Goal: Task Accomplishment & Management: Manage account settings

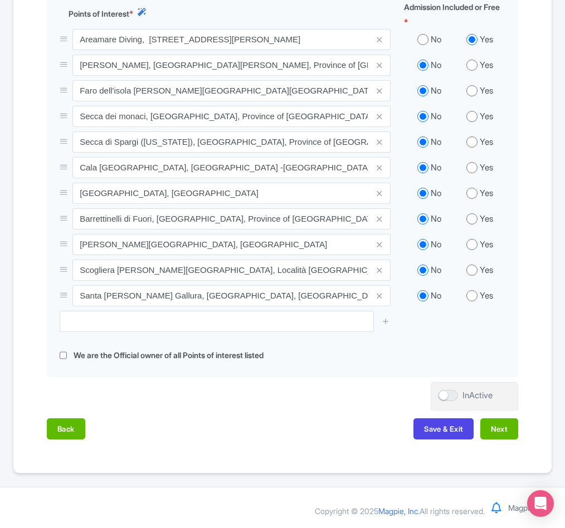
scroll to position [505, 0]
click at [495, 427] on button "Next" at bounding box center [499, 429] width 38 height 21
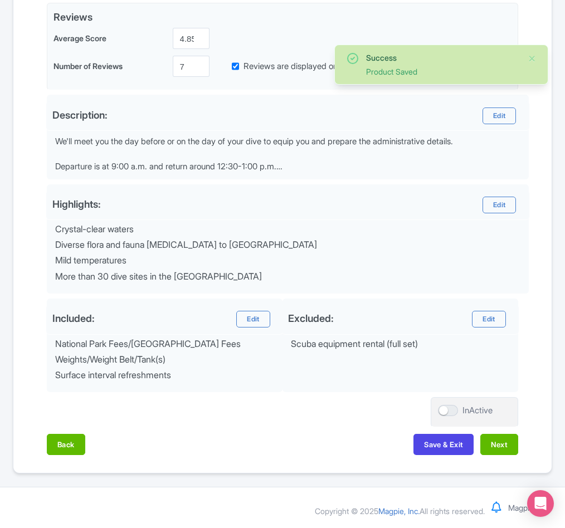
scroll to position [319, 0]
click at [492, 439] on button "Next" at bounding box center [499, 444] width 38 height 21
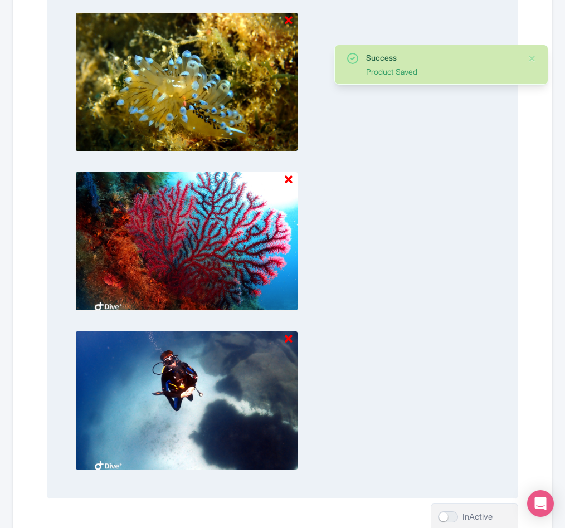
scroll to position [1079, 0]
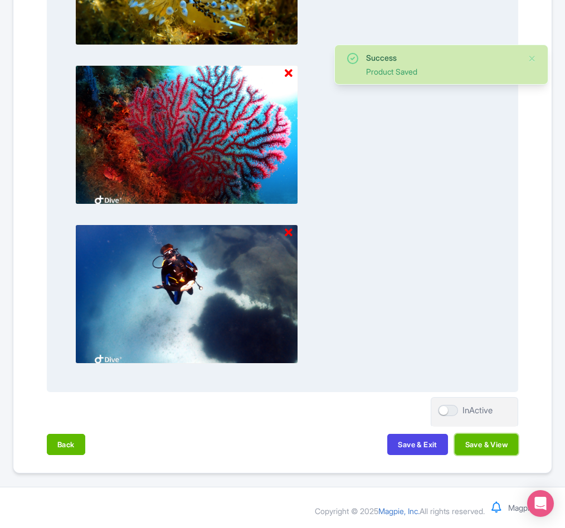
click at [487, 445] on button "Save & View" at bounding box center [487, 444] width 64 height 21
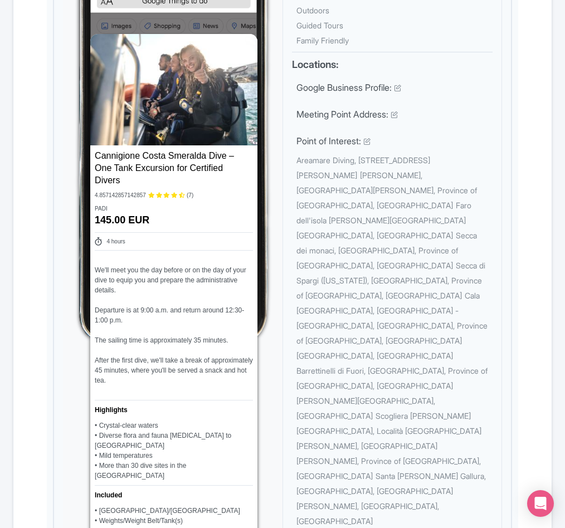
scroll to position [0, 0]
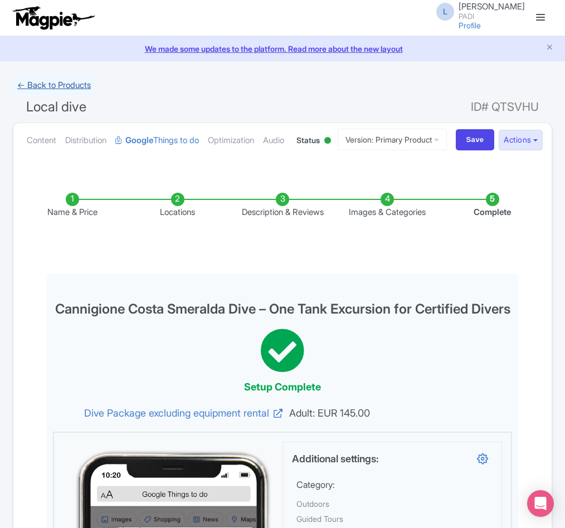
click at [76, 87] on link "← Back to Products" at bounding box center [54, 86] width 82 height 22
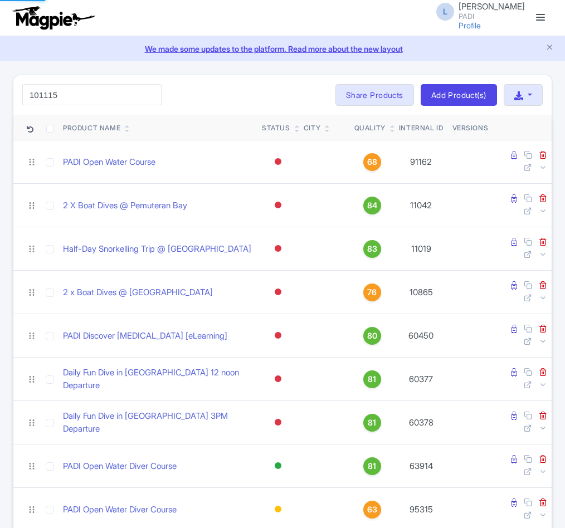
type input "101115"
click button "Search" at bounding box center [0, 0] width 0 height 0
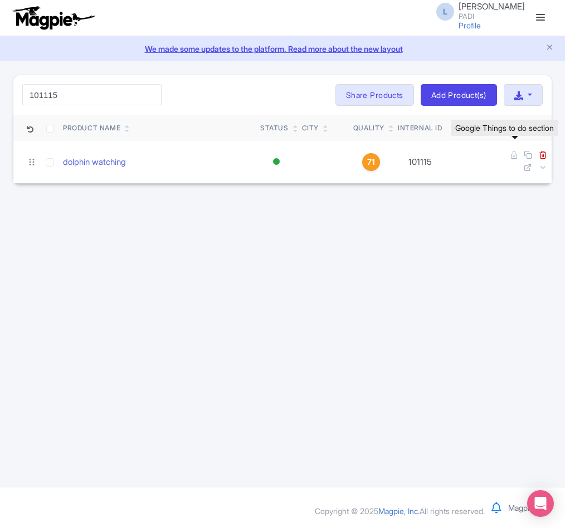
click at [514, 154] on icon at bounding box center [514, 155] width 6 height 8
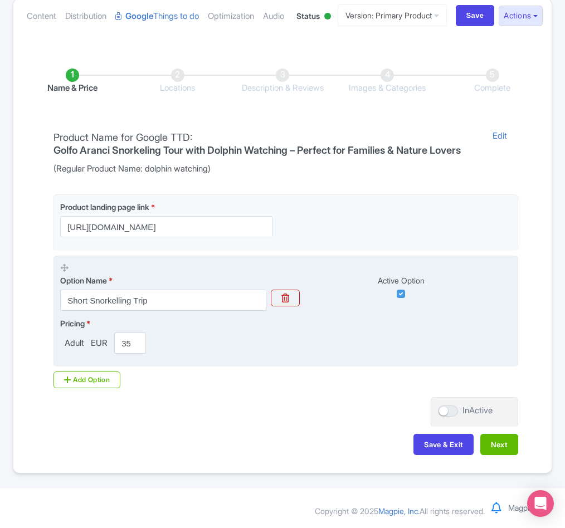
scroll to position [181, 0]
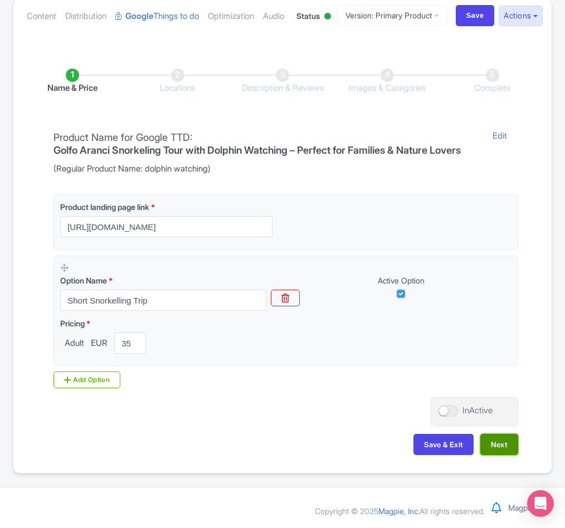
click at [492, 439] on button "Next" at bounding box center [499, 444] width 38 height 21
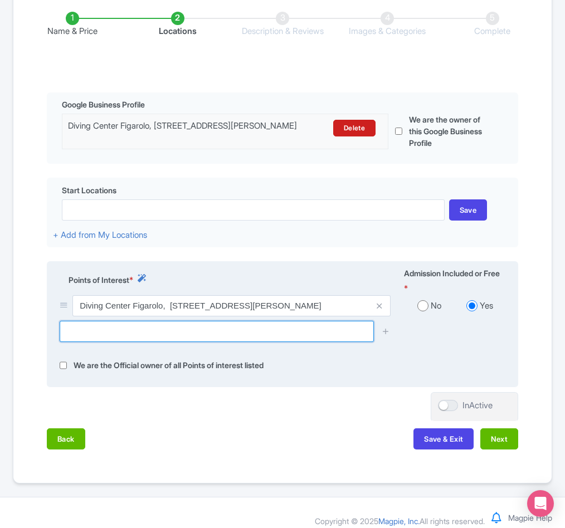
click at [177, 342] on input "text" at bounding box center [217, 331] width 314 height 21
paste input "I Delfini"
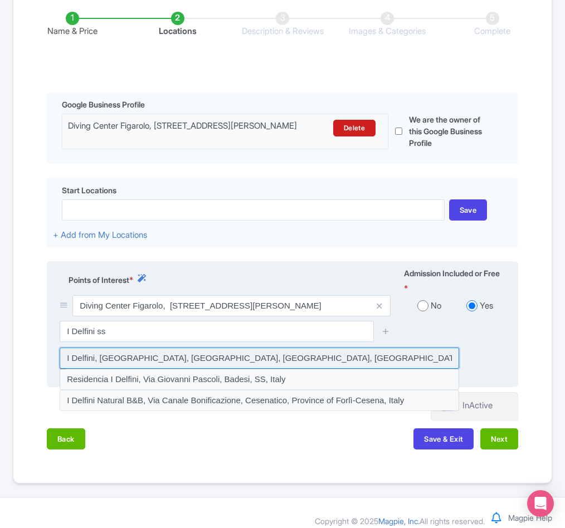
click at [176, 369] on input at bounding box center [260, 358] width 400 height 21
type input "I Delfini, [GEOGRAPHIC_DATA], [GEOGRAPHIC_DATA], [GEOGRAPHIC_DATA], [GEOGRAPHIC…"
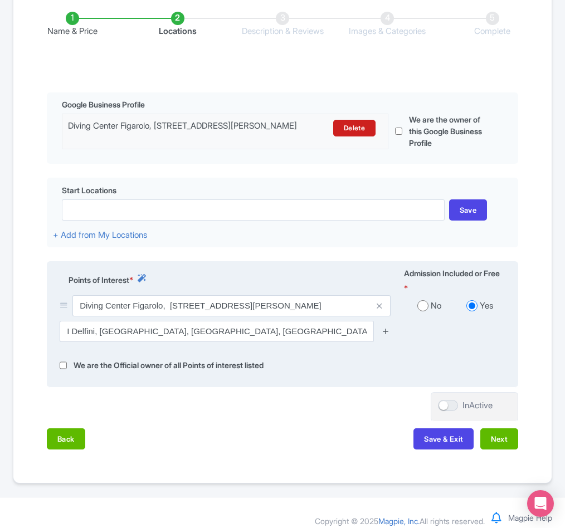
click at [388, 336] on icon at bounding box center [386, 331] width 8 height 8
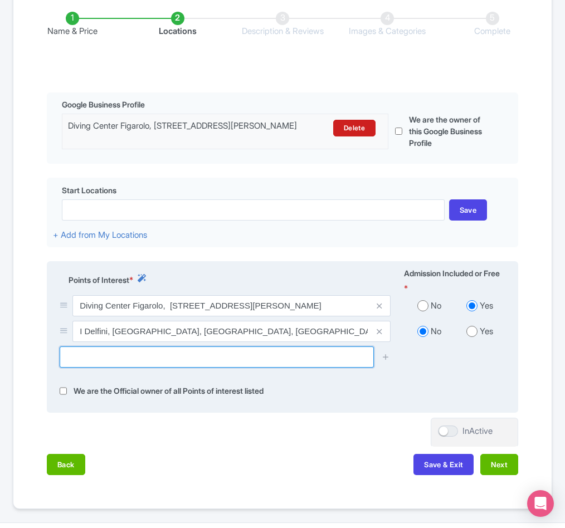
click at [131, 368] on input "text" at bounding box center [217, 357] width 314 height 21
paste input "Isola di Figarolo"
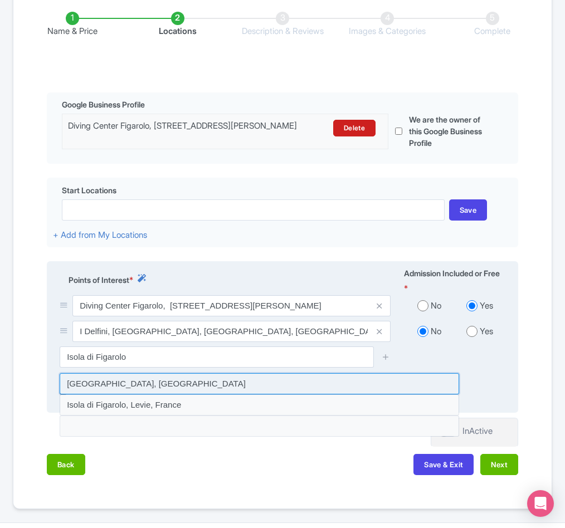
click at [108, 395] on input at bounding box center [260, 383] width 400 height 21
type input "[GEOGRAPHIC_DATA], [GEOGRAPHIC_DATA]"
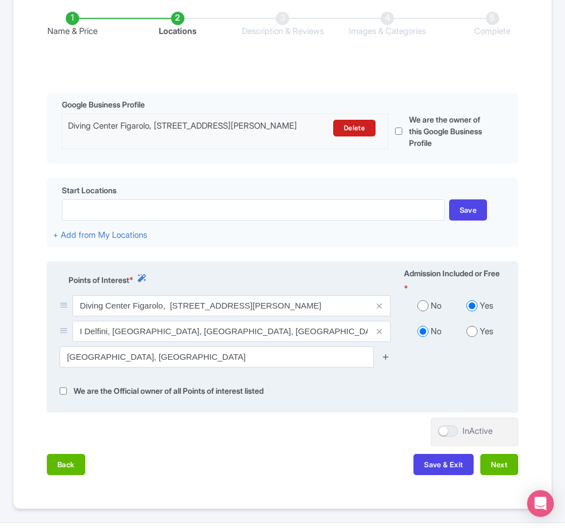
click at [385, 361] on icon at bounding box center [386, 357] width 8 height 8
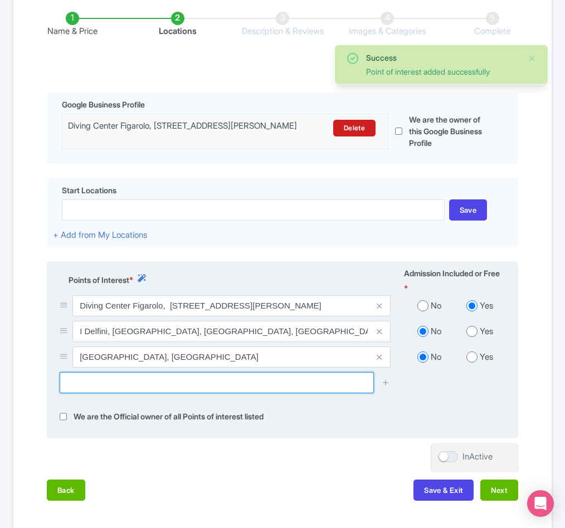
click at [125, 394] on input "text" at bounding box center [217, 382] width 314 height 21
paste input "Spiaggetta di Figarolo"
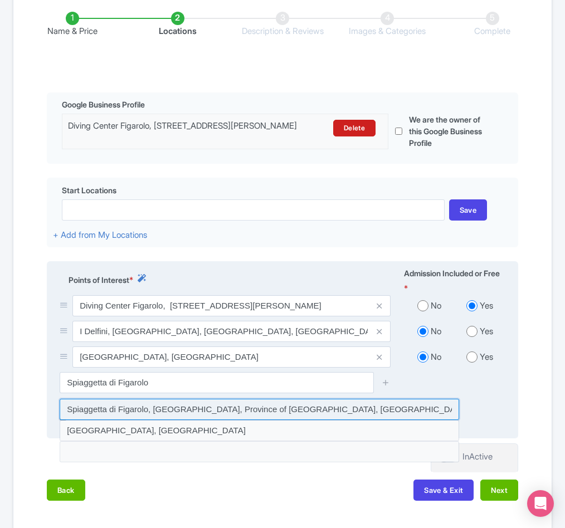
click at [149, 420] on input at bounding box center [260, 409] width 400 height 21
type input "Spiaggetta di Figarolo, [GEOGRAPHIC_DATA], Province of [GEOGRAPHIC_DATA], [GEOG…"
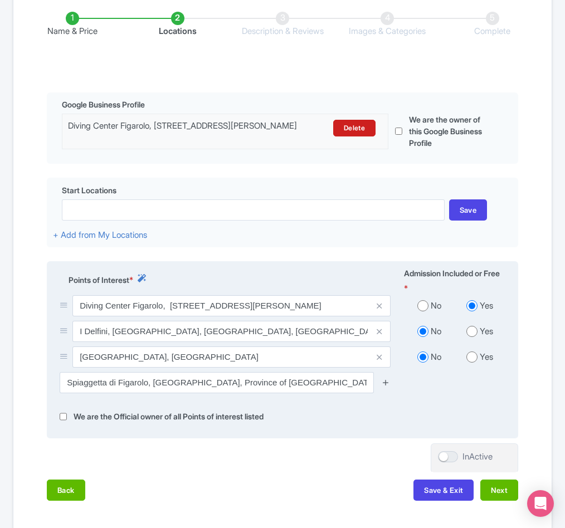
click at [388, 387] on icon at bounding box center [386, 382] width 8 height 8
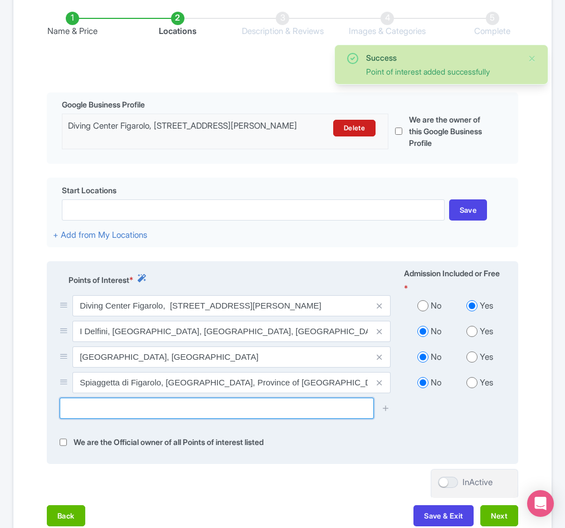
click at [86, 419] on input "text" at bounding box center [217, 408] width 314 height 21
paste input "View to Figarolo"
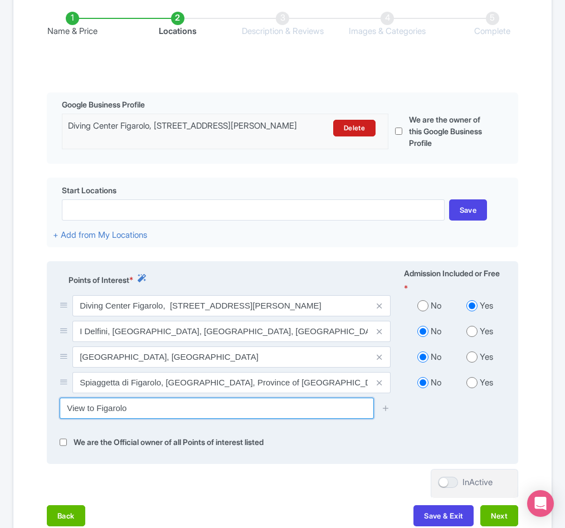
scroll to position [265, 0]
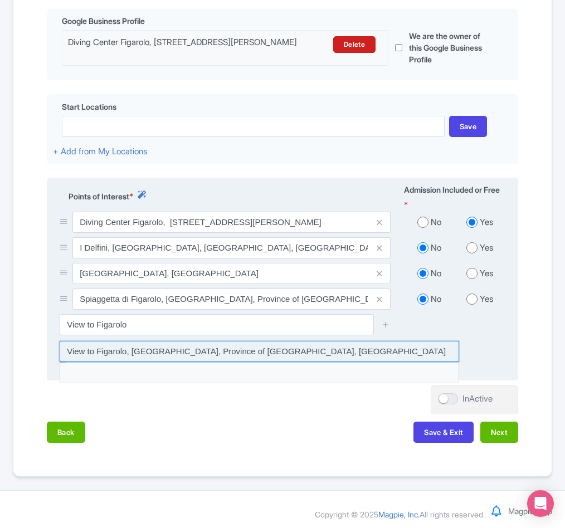
click at [191, 362] on input at bounding box center [260, 351] width 400 height 21
type input "View to Figarolo, [GEOGRAPHIC_DATA], Province of [GEOGRAPHIC_DATA], [GEOGRAPHIC…"
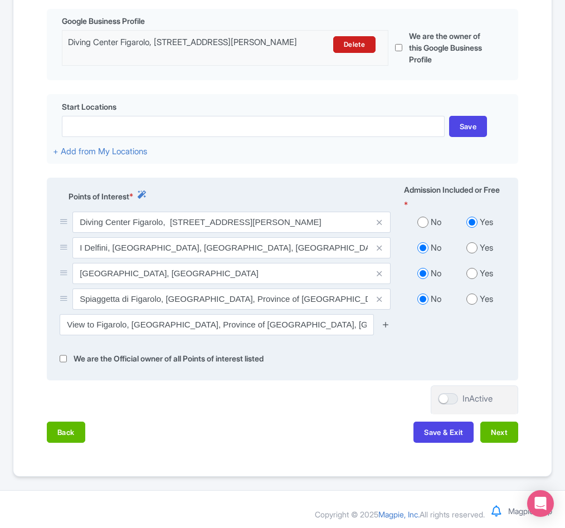
click at [383, 329] on icon at bounding box center [386, 325] width 8 height 8
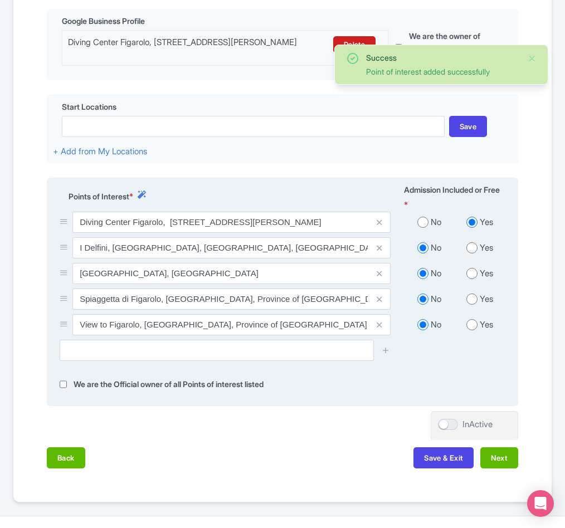
click at [100, 340] on div "View to Figarolo, [GEOGRAPHIC_DATA], Province of [GEOGRAPHIC_DATA], [GEOGRAPHIC…" at bounding box center [225, 327] width 344 height 26
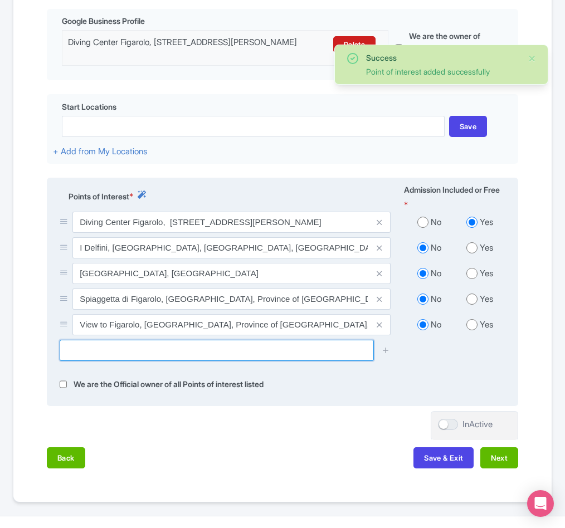
click at [100, 361] on input "text" at bounding box center [217, 350] width 314 height 21
paste input "La Franata"
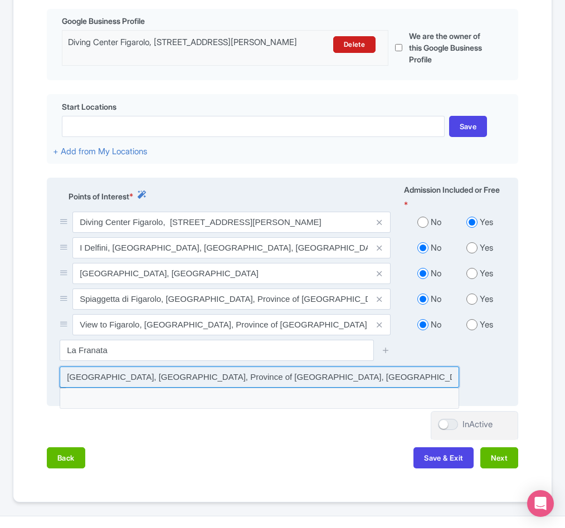
click at [162, 388] on input at bounding box center [260, 377] width 400 height 21
type input "[GEOGRAPHIC_DATA], [GEOGRAPHIC_DATA], Province of [GEOGRAPHIC_DATA], [GEOGRAPHI…"
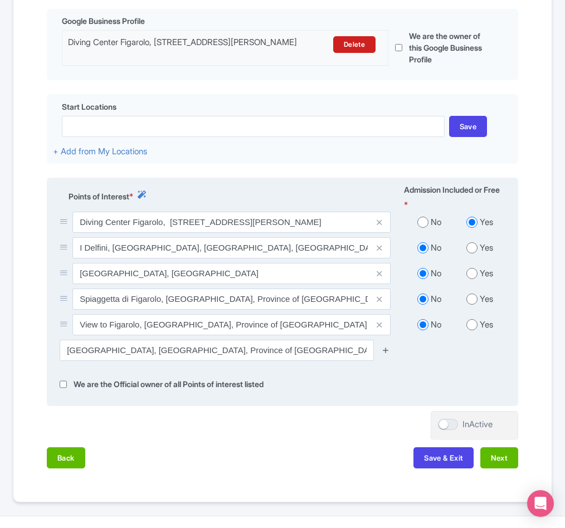
click at [385, 355] on icon at bounding box center [386, 350] width 8 height 8
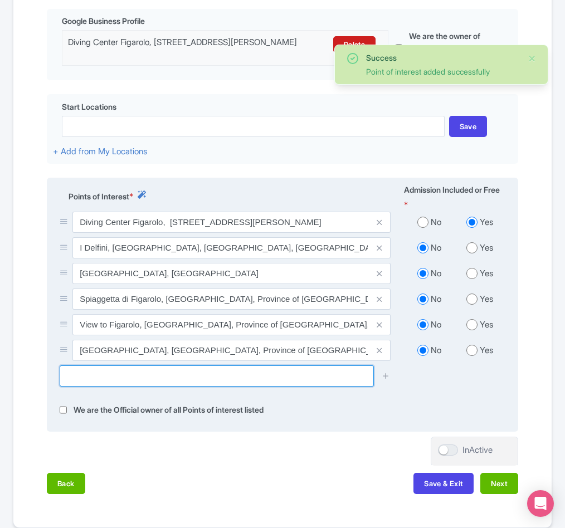
click at [105, 387] on input "text" at bounding box center [217, 376] width 314 height 21
paste input "Capo Figari"
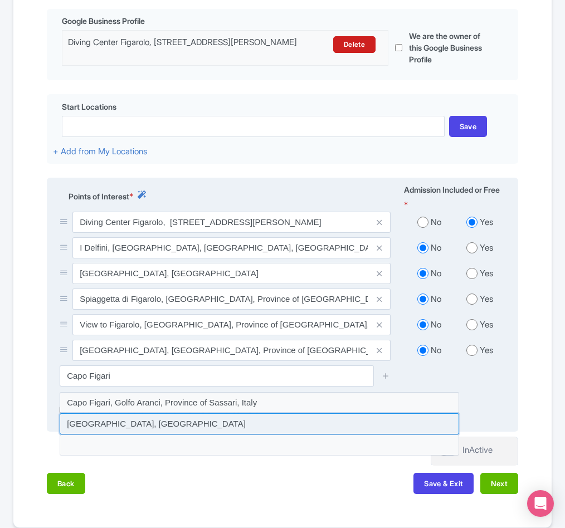
click at [129, 435] on input at bounding box center [260, 424] width 400 height 21
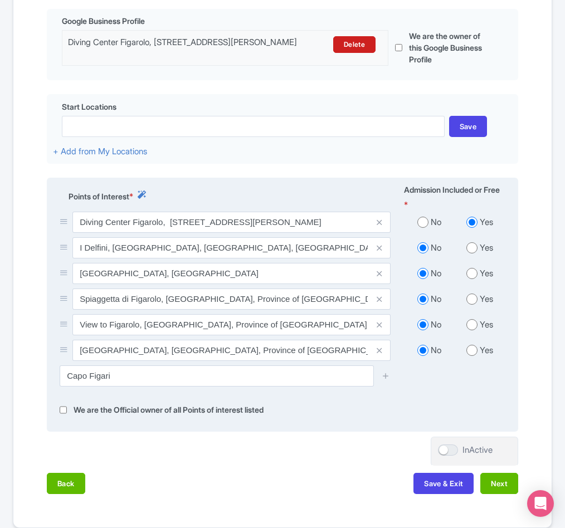
type input "[GEOGRAPHIC_DATA], [GEOGRAPHIC_DATA]"
click at [385, 380] on icon at bounding box center [386, 376] width 8 height 8
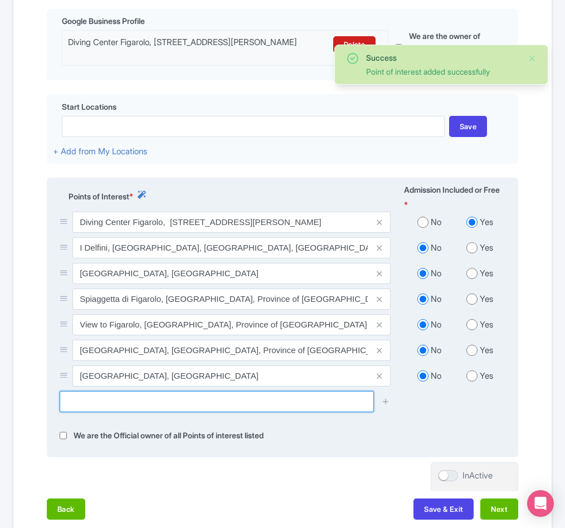
click at [77, 412] on input "text" at bounding box center [217, 401] width 314 height 21
paste input "Cala Greca"
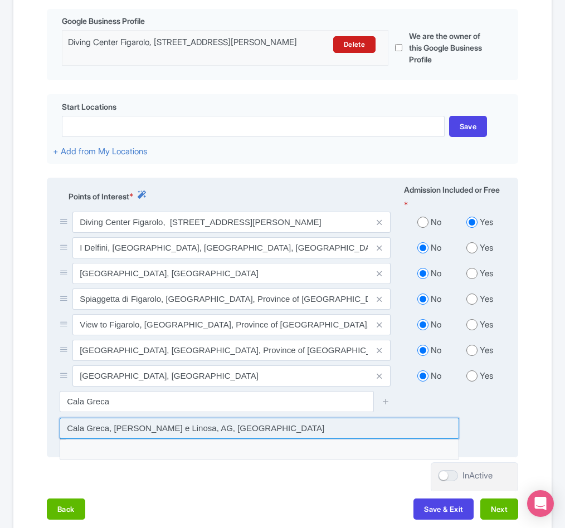
click at [144, 439] on input at bounding box center [260, 428] width 400 height 21
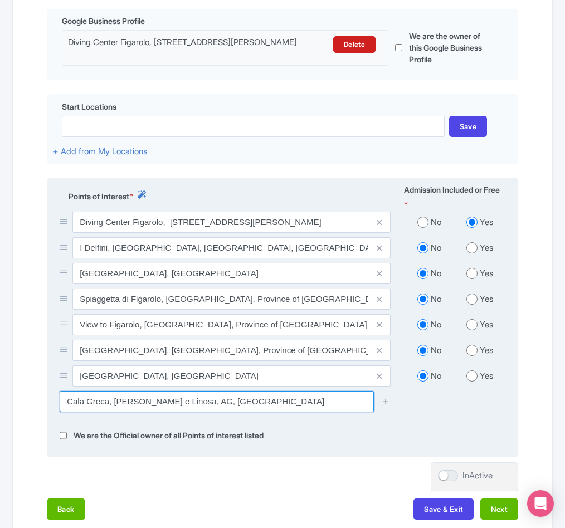
click at [233, 412] on input "Cala Greca, [PERSON_NAME] e Linosa, AG, [GEOGRAPHIC_DATA]" at bounding box center [217, 401] width 314 height 21
drag, startPoint x: 237, startPoint y: 464, endPoint x: 110, endPoint y: 462, distance: 127.1
click at [110, 412] on input "Cala Greca, [PERSON_NAME] e Linosa, AG, [GEOGRAPHIC_DATA]" at bounding box center [217, 401] width 314 height 21
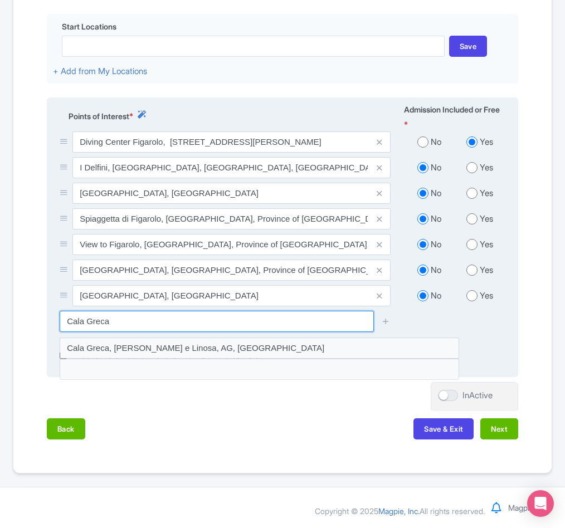
scroll to position [406, 0]
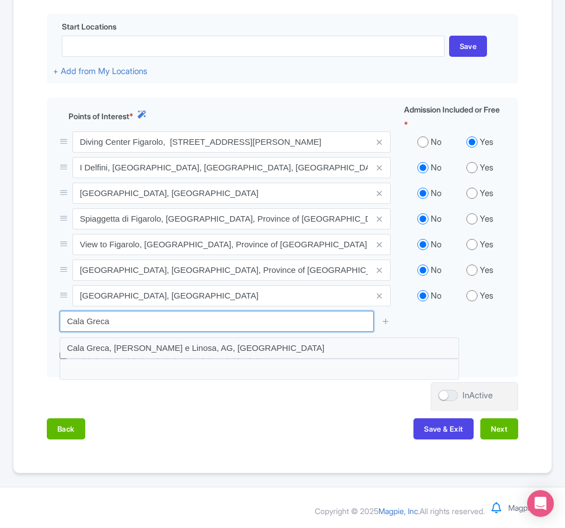
drag, startPoint x: 136, startPoint y: 313, endPoint x: 2, endPoint y: 319, distance: 133.9
click at [2, 319] on div "Success Point of interest added successfully ← Back to Products dolphin watchin…" at bounding box center [282, 102] width 565 height 745
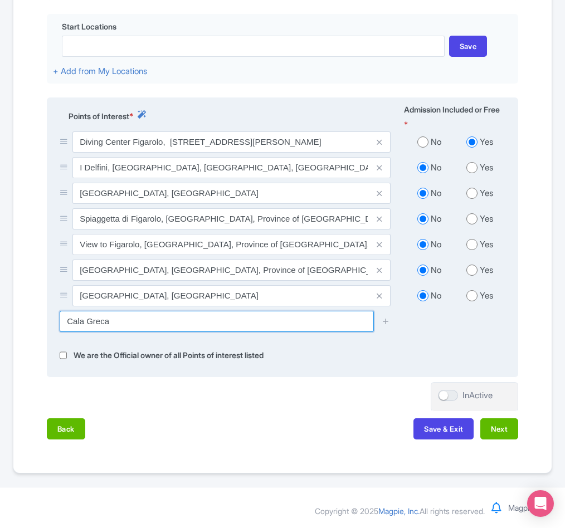
paste input "Spiaggia di Cala Moresca"
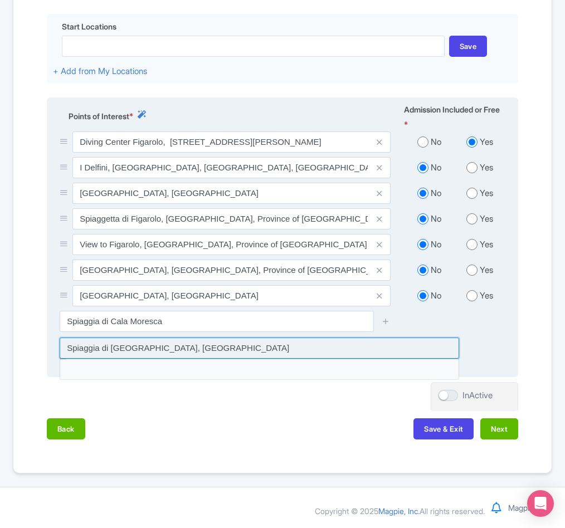
click at [114, 348] on input at bounding box center [260, 348] width 400 height 21
type input "Spiaggia di [GEOGRAPHIC_DATA], [GEOGRAPHIC_DATA]"
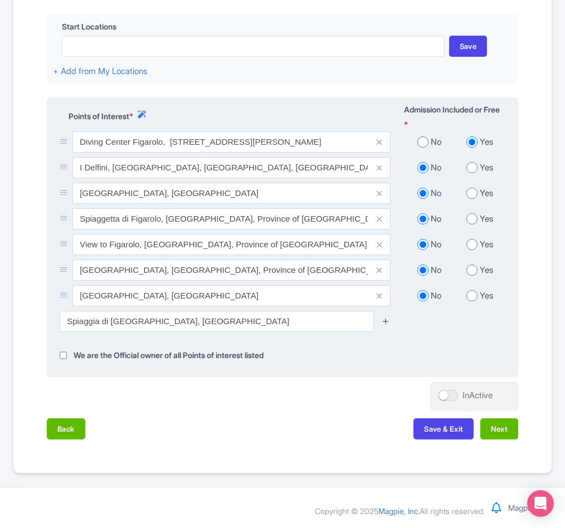
click at [387, 320] on icon at bounding box center [386, 321] width 8 height 8
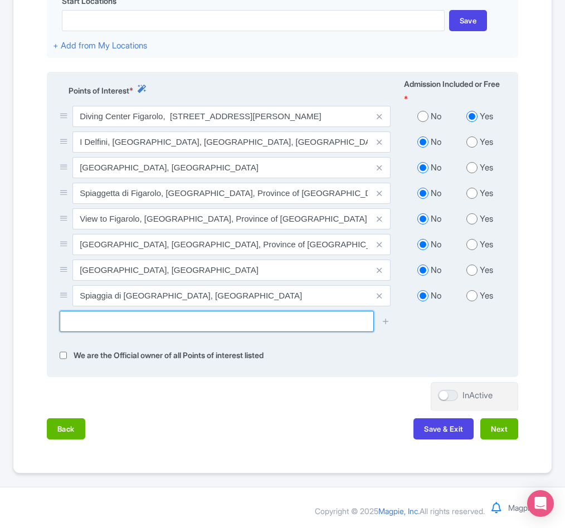
click at [181, 332] on input "text" at bounding box center [217, 321] width 314 height 21
paste input "[GEOGRAPHIC_DATA], [GEOGRAPHIC_DATA]"
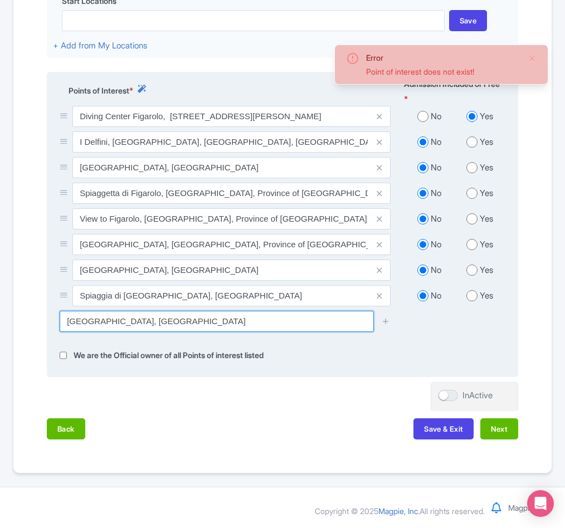
click at [69, 332] on input "[GEOGRAPHIC_DATA], [GEOGRAPHIC_DATA]" at bounding box center [217, 321] width 314 height 21
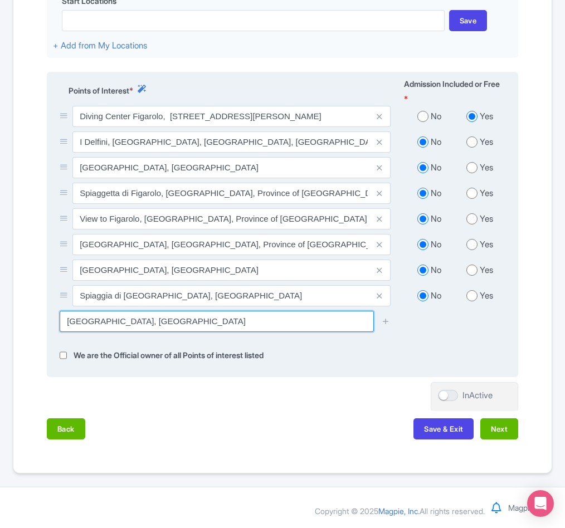
paste input "Cala Greca"
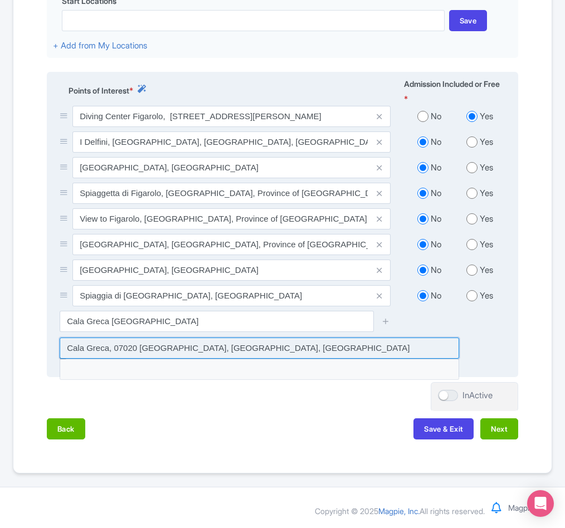
click at [79, 359] on input at bounding box center [260, 348] width 400 height 21
type input "Cala Greca, 07020 [GEOGRAPHIC_DATA], [GEOGRAPHIC_DATA], [GEOGRAPHIC_DATA]"
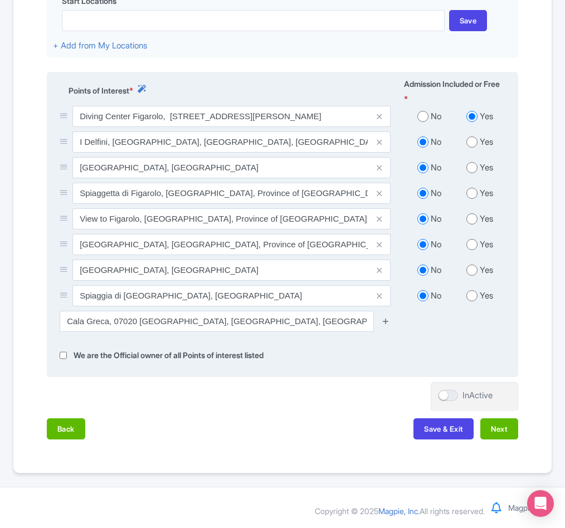
click at [389, 326] on icon at bounding box center [386, 321] width 8 height 8
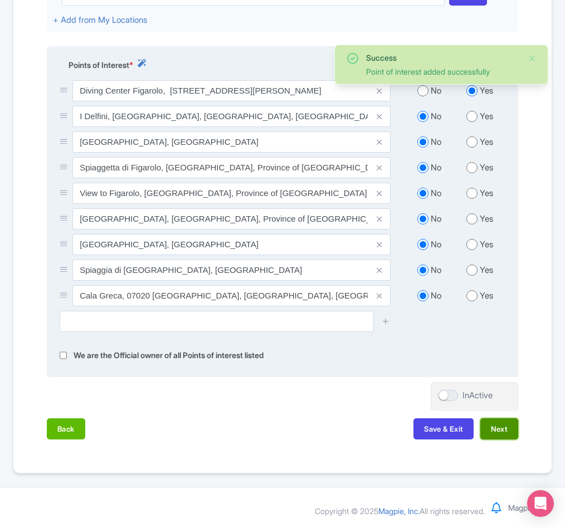
click at [510, 440] on button "Next" at bounding box center [499, 429] width 38 height 21
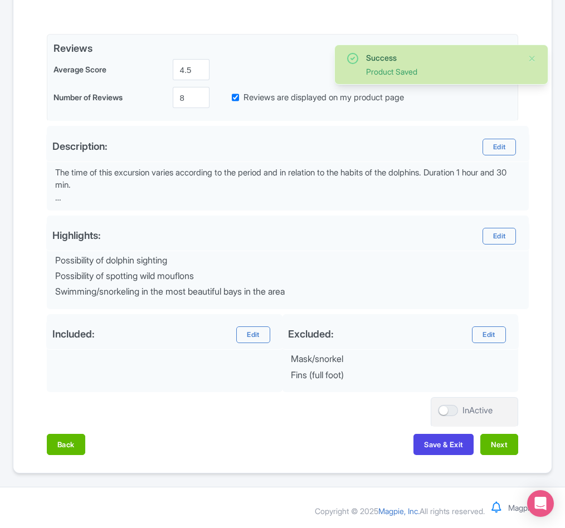
scroll to position [288, 0]
click at [496, 441] on button "Next" at bounding box center [499, 444] width 38 height 21
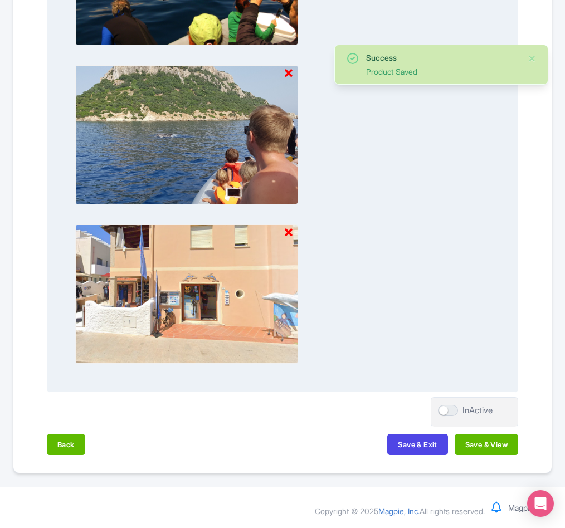
scroll to position [1557, 0]
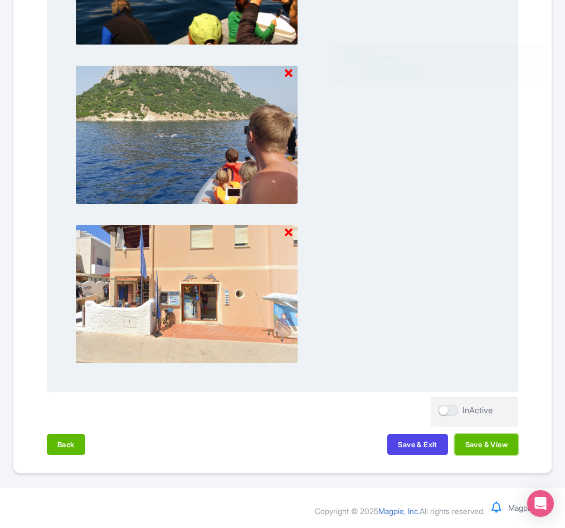
click at [491, 448] on button "Save & View" at bounding box center [487, 444] width 64 height 21
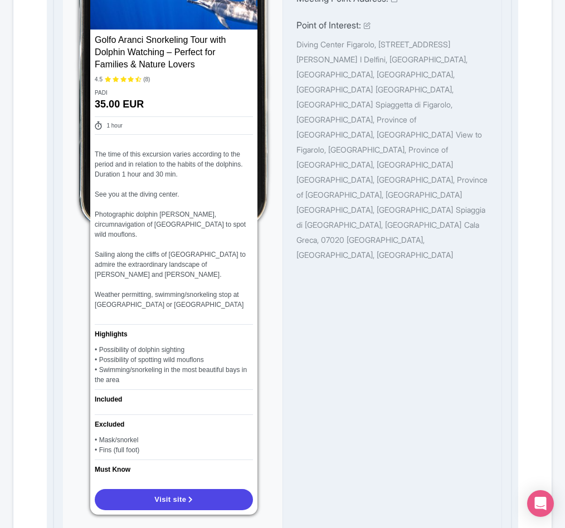
scroll to position [0, 0]
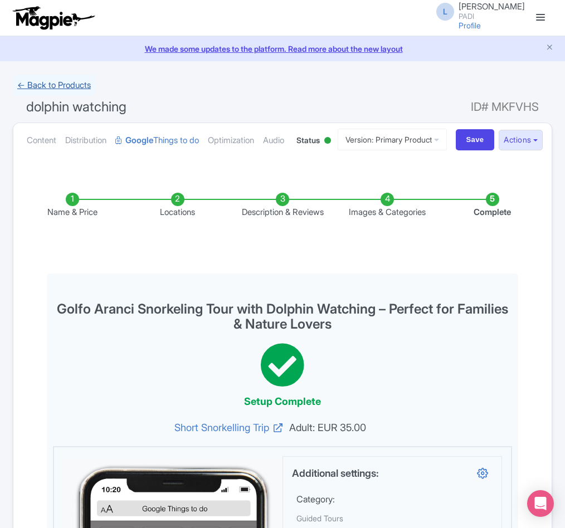
click at [32, 89] on link "← Back to Products" at bounding box center [54, 86] width 82 height 22
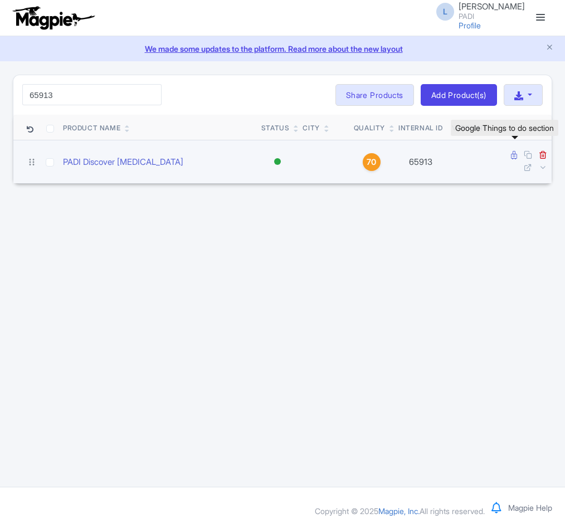
type input "65913"
click at [511, 156] on icon at bounding box center [514, 155] width 6 height 8
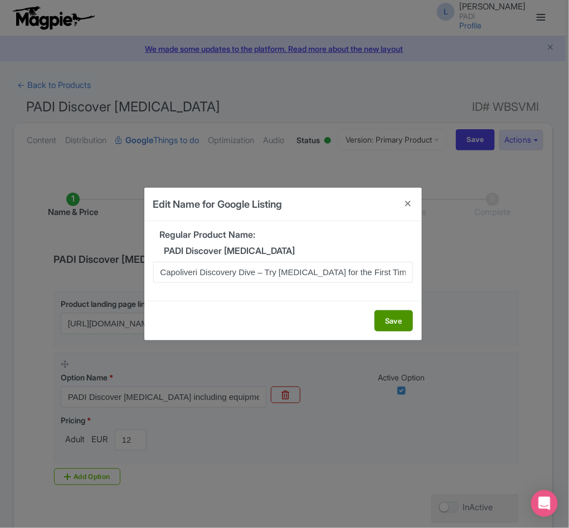
type input "Capoliveri Discovery Dive – Try [MEDICAL_DATA] for the First Time"
click at [378, 318] on button "Save" at bounding box center [394, 320] width 38 height 21
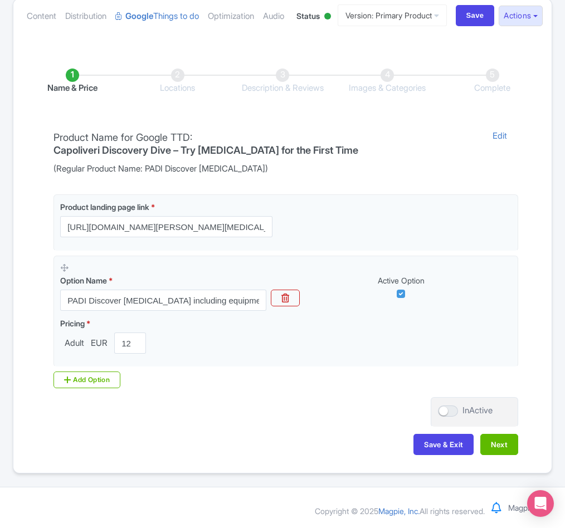
scroll to position [171, 0]
click at [497, 442] on button "Next" at bounding box center [499, 444] width 38 height 21
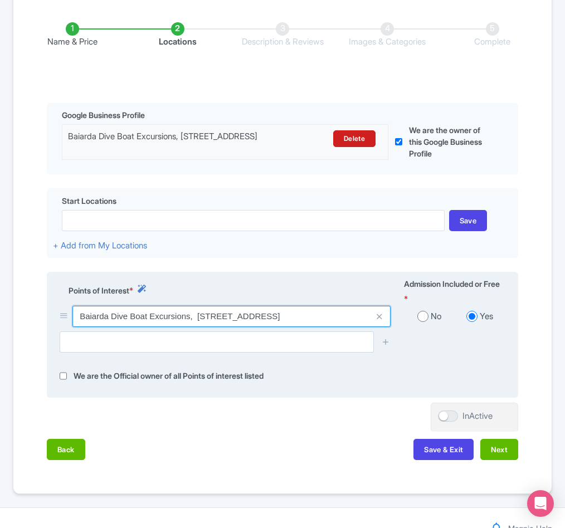
scroll to position [0, 5]
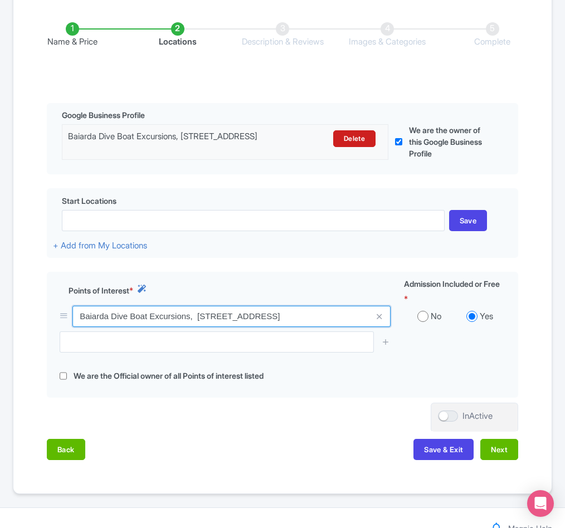
drag, startPoint x: 75, startPoint y: 371, endPoint x: 545, endPoint y: 378, distance: 469.9
click at [545, 378] on div "Name & Price Locations Description & Reviews Images & Categories Complete Edit …" at bounding box center [282, 236] width 538 height 472
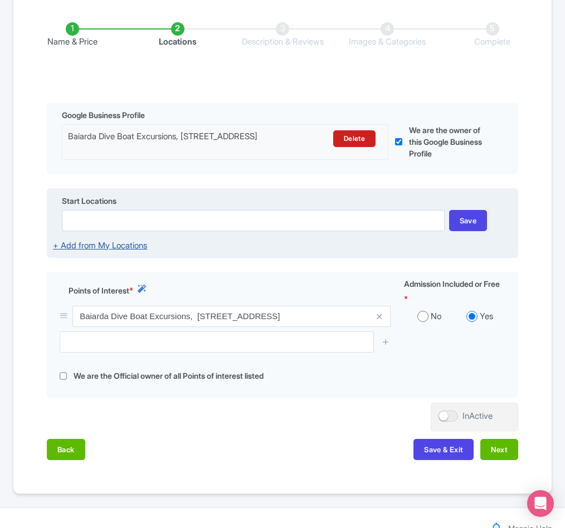
scroll to position [0, 0]
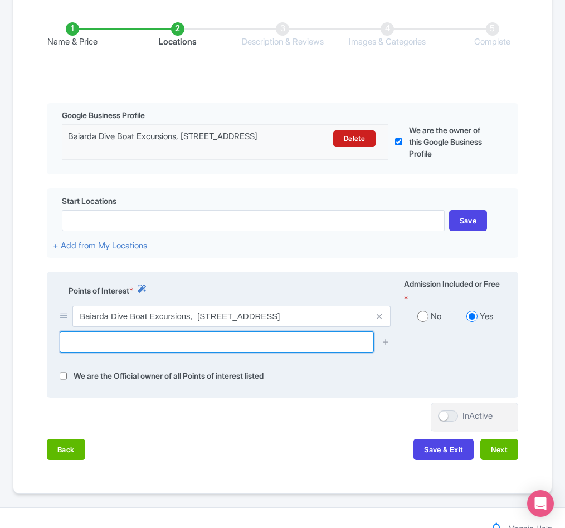
click at [104, 353] on input "text" at bounding box center [217, 342] width 314 height 21
paste input "Spiaggia di Margidore"
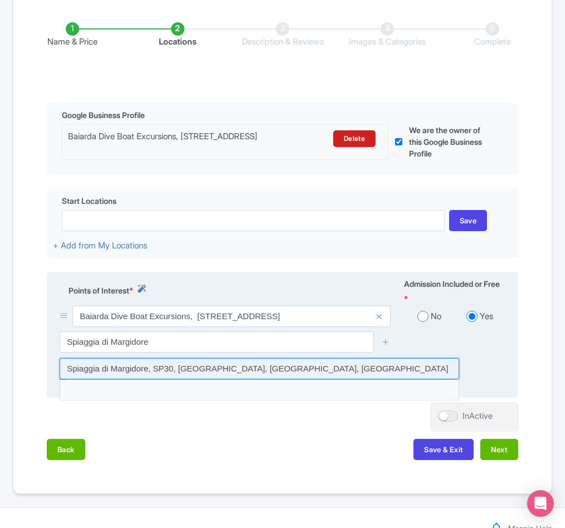
click at [104, 380] on input at bounding box center [260, 368] width 400 height 21
type input "Spiaggia di Margidore, SP30, Lacona, Province of Livorno, Italy"
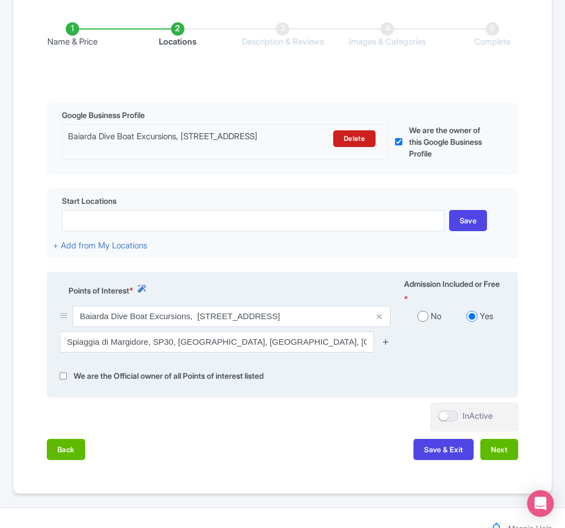
click at [390, 346] on icon at bounding box center [386, 342] width 8 height 8
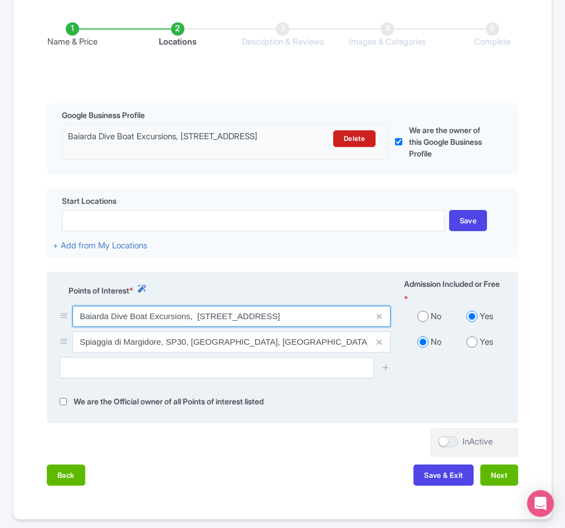
drag, startPoint x: 80, startPoint y: 373, endPoint x: 189, endPoint y: 386, distance: 109.4
click at [189, 327] on input "Baiarda Dive Boat Excursions, [STREET_ADDRESS]" at bounding box center [231, 316] width 318 height 21
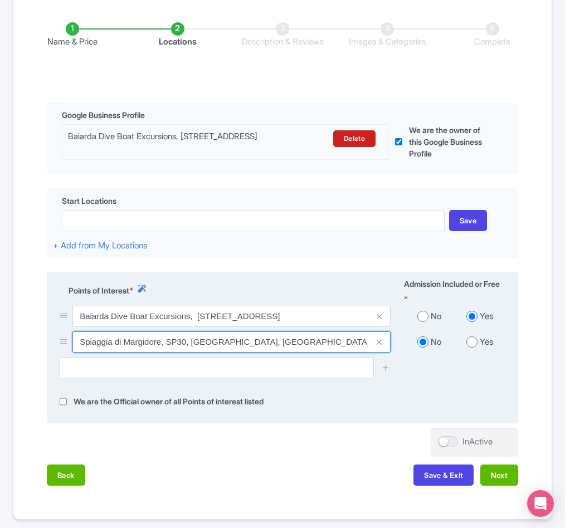
drag, startPoint x: 81, startPoint y: 403, endPoint x: 159, endPoint y: 407, distance: 78.7
click at [159, 353] on input "Spiaggia di Margidore, SP30, Lacona, Province of Livorno, Italy" at bounding box center [231, 342] width 318 height 21
